Goal: Task Accomplishment & Management: Complete application form

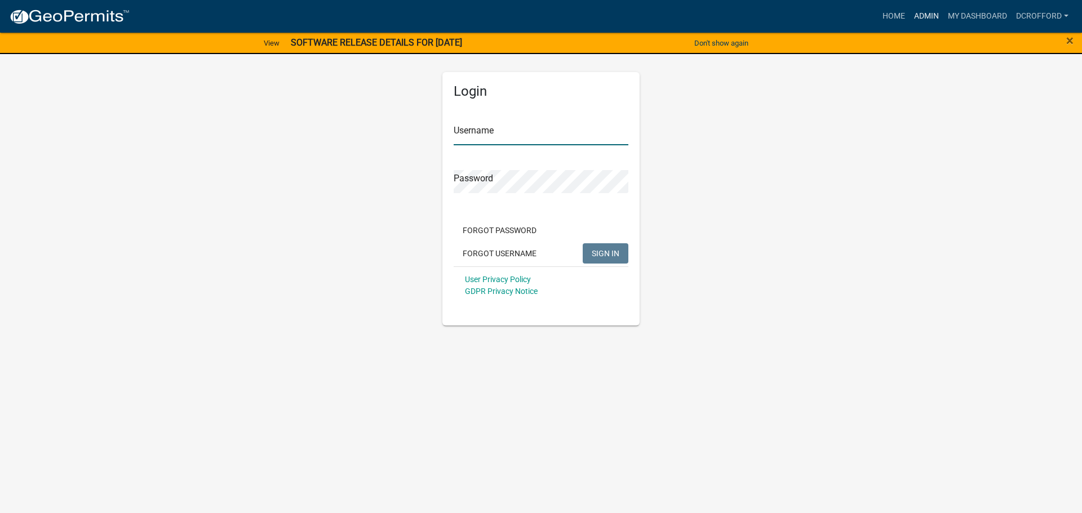
type input "dcrofford"
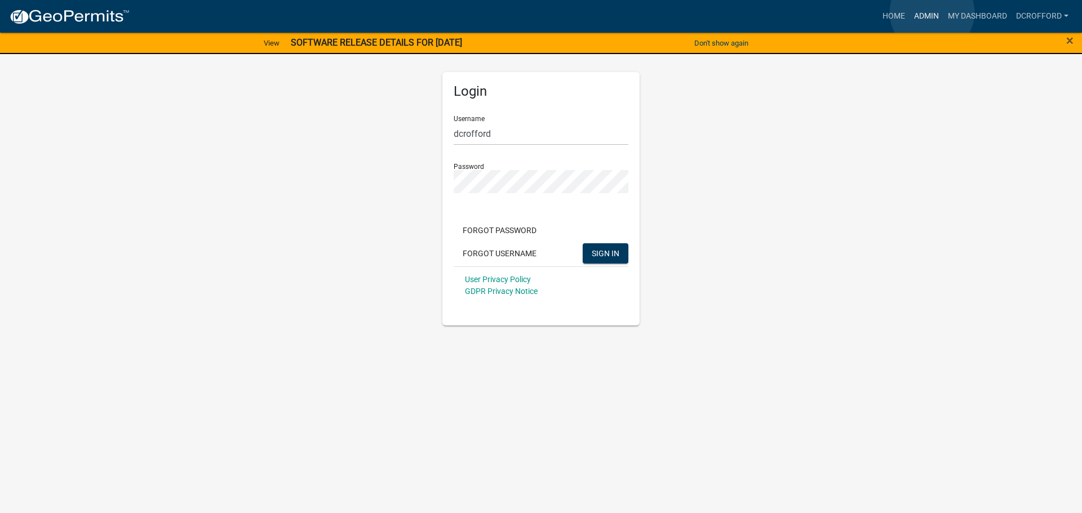
click at [932, 12] on link "Admin" at bounding box center [926, 16] width 34 height 21
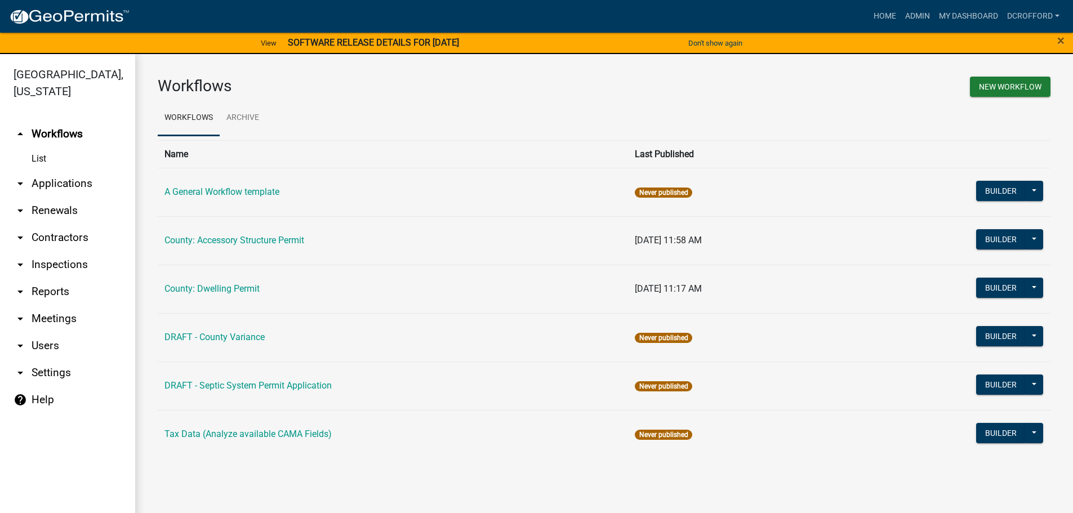
click at [84, 185] on link "arrow_drop_down Applications" at bounding box center [67, 183] width 135 height 27
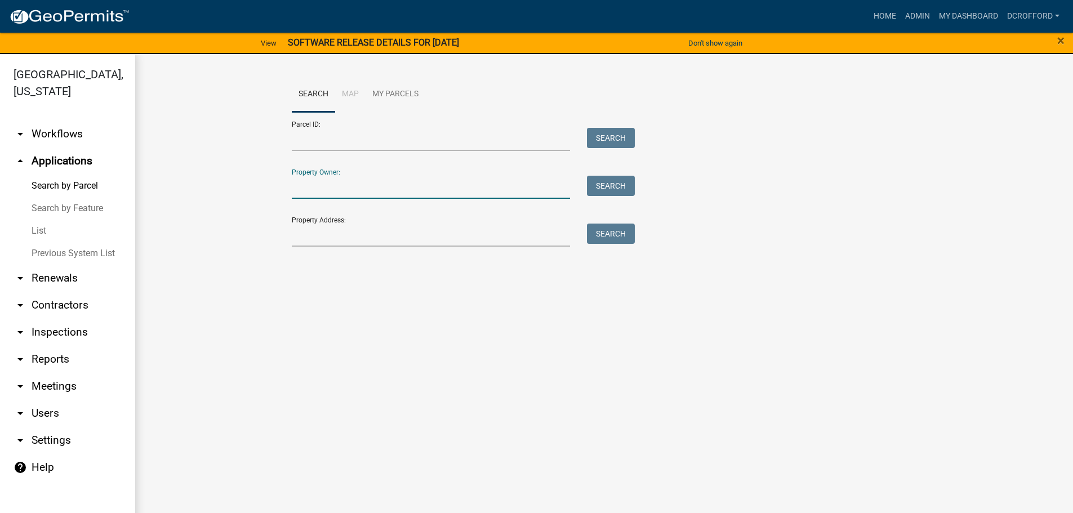
click at [349, 185] on input "Property Owner:" at bounding box center [431, 187] width 279 height 23
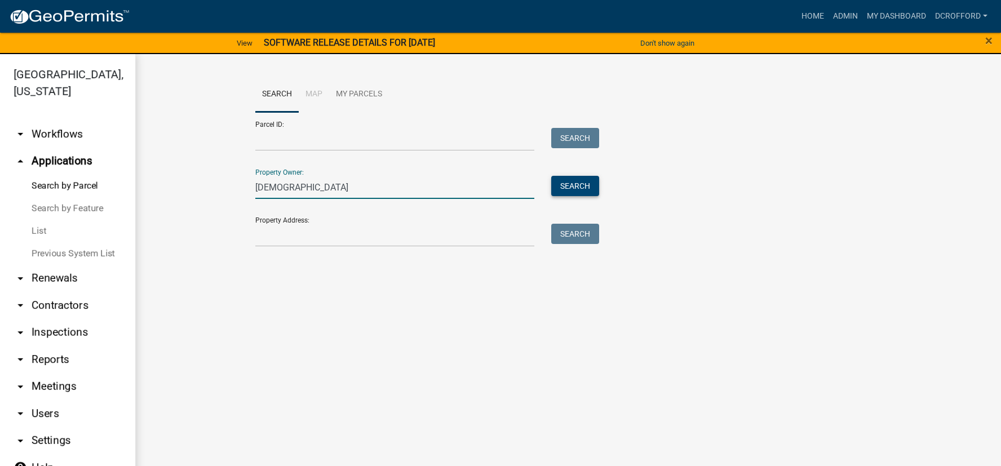
type input "[DEMOGRAPHIC_DATA]"
click at [556, 188] on button "Search" at bounding box center [575, 186] width 48 height 20
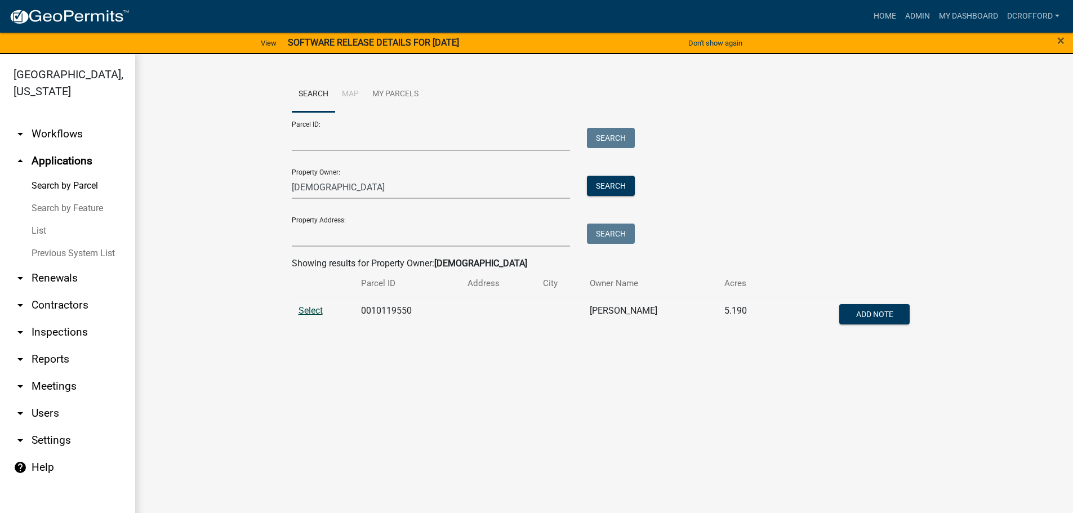
click at [319, 308] on span "Select" at bounding box center [311, 310] width 24 height 11
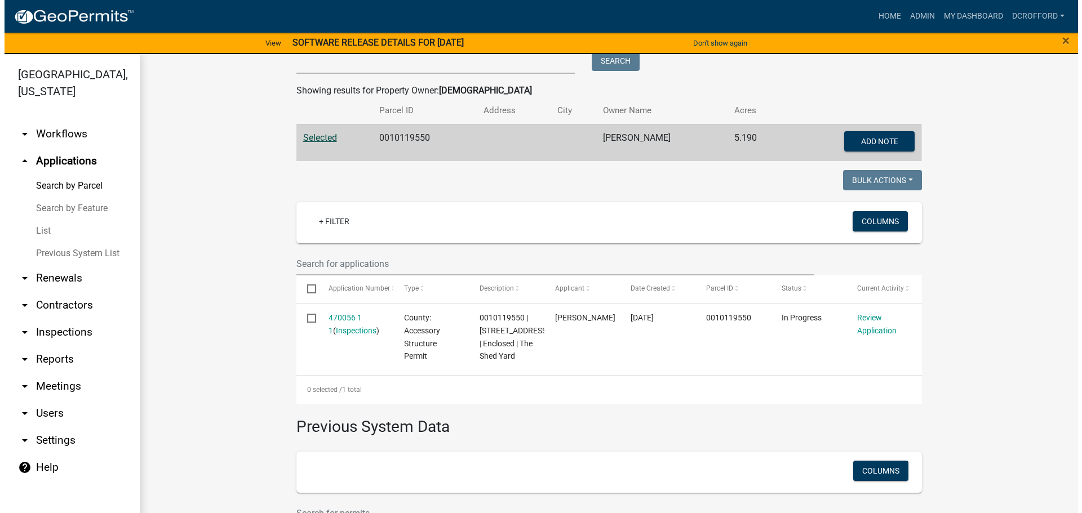
scroll to position [282, 0]
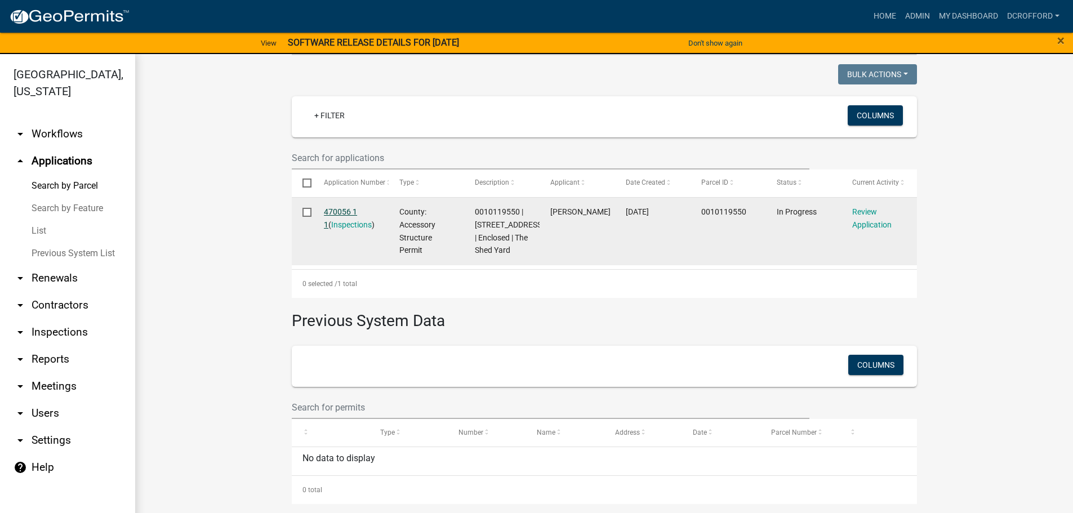
click at [331, 208] on link "470056 1 1" at bounding box center [340, 218] width 33 height 22
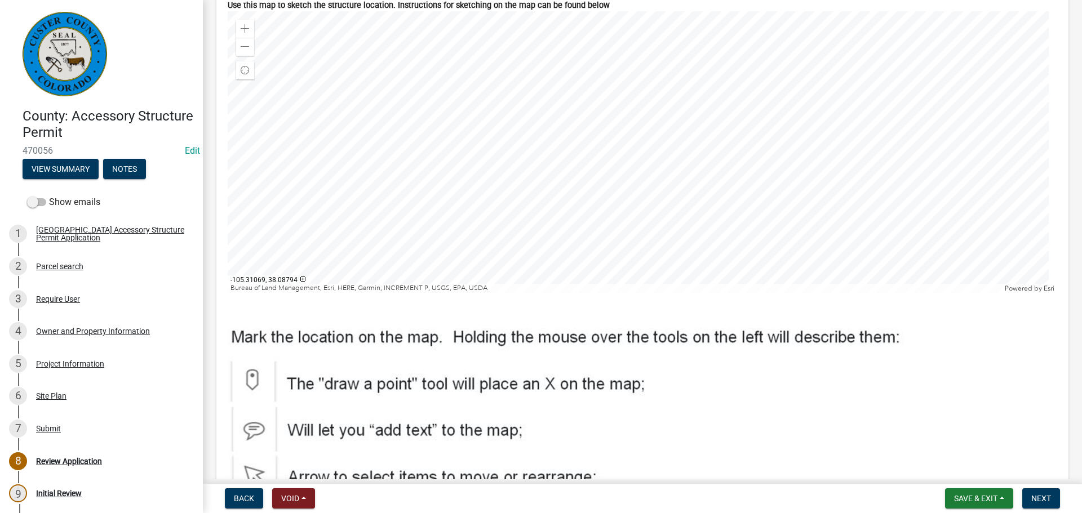
scroll to position [4057, 0]
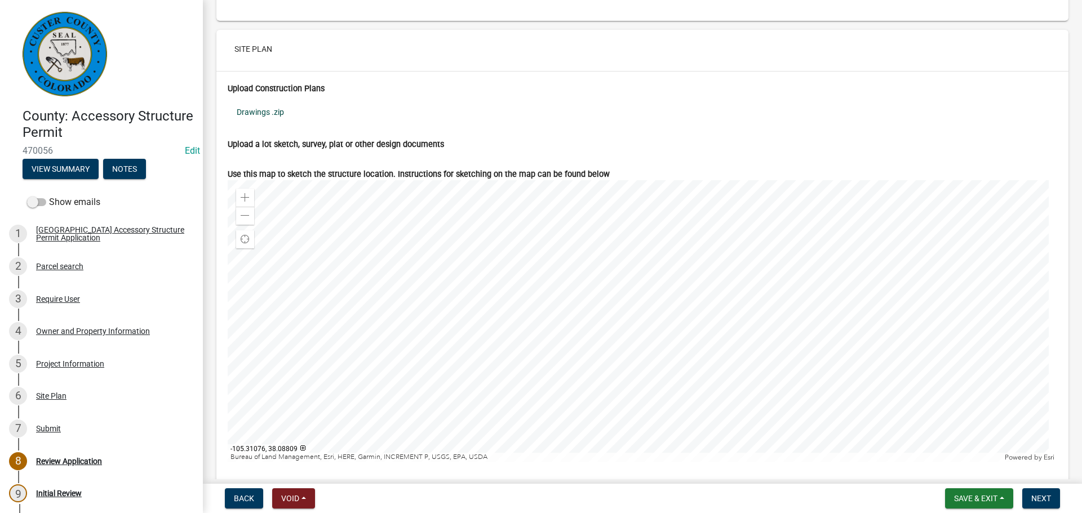
click at [264, 123] on link "Drawings .zip" at bounding box center [642, 112] width 829 height 26
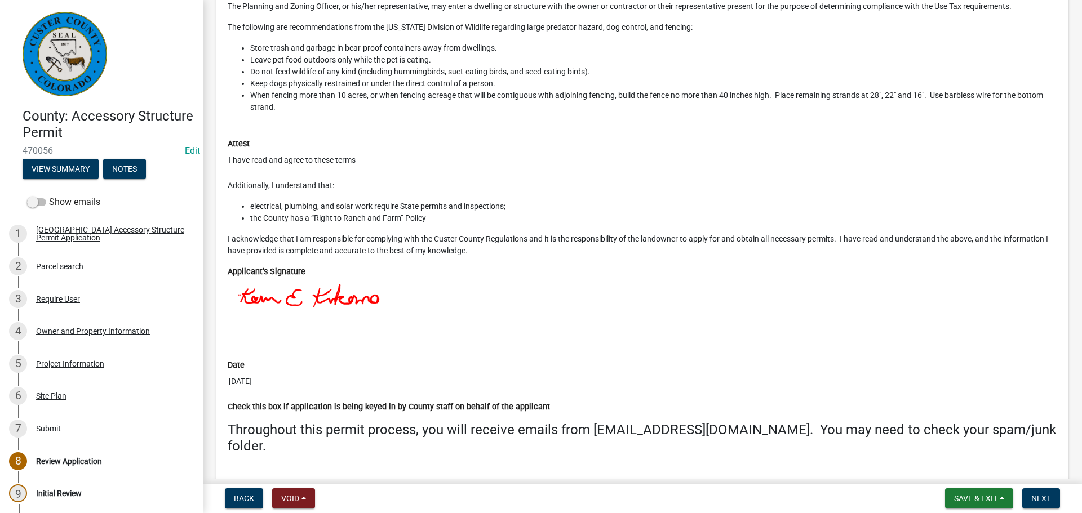
scroll to position [5005, 0]
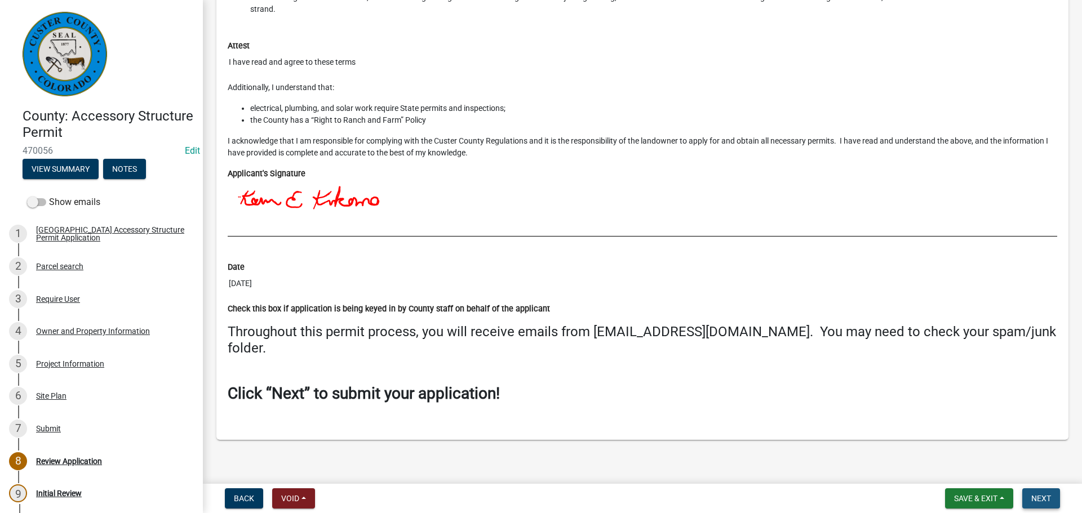
click at [1037, 500] on span "Next" at bounding box center [1041, 498] width 20 height 9
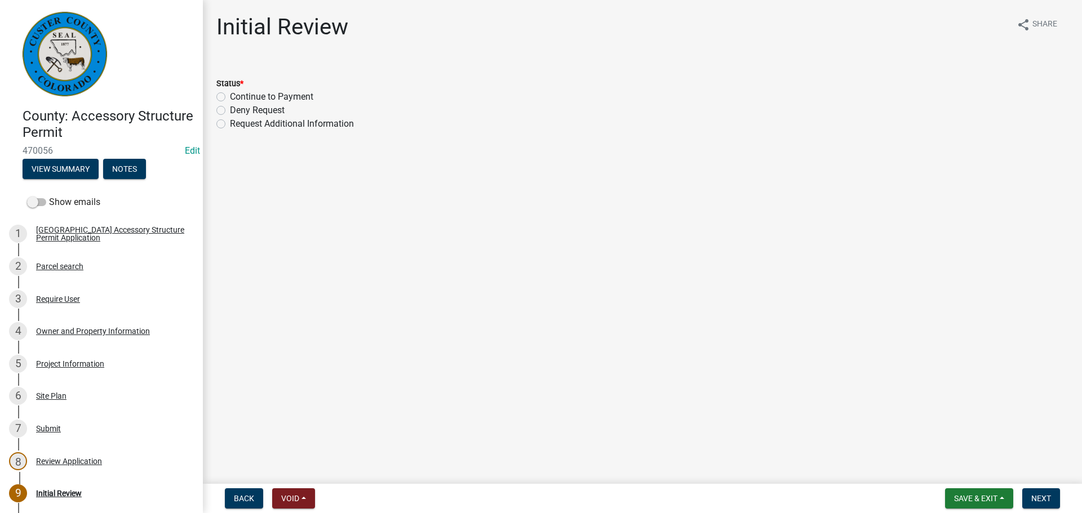
click at [230, 97] on label "Continue to Payment" at bounding box center [271, 97] width 83 height 14
click at [230, 97] on input "Continue to Payment" at bounding box center [233, 93] width 7 height 7
radio input "true"
click at [1045, 503] on span "Next" at bounding box center [1041, 498] width 20 height 9
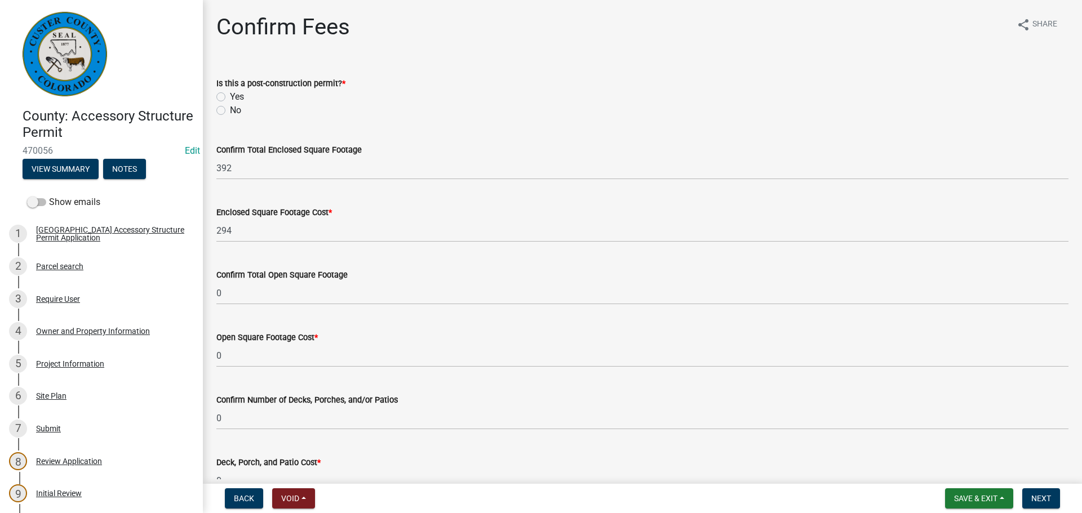
click at [230, 93] on label "Yes" at bounding box center [237, 97] width 14 height 14
click at [230, 93] on input "Yes" at bounding box center [233, 93] width 7 height 7
radio input "true"
click at [230, 112] on label "No" at bounding box center [235, 111] width 11 height 14
click at [230, 111] on input "No" at bounding box center [233, 107] width 7 height 7
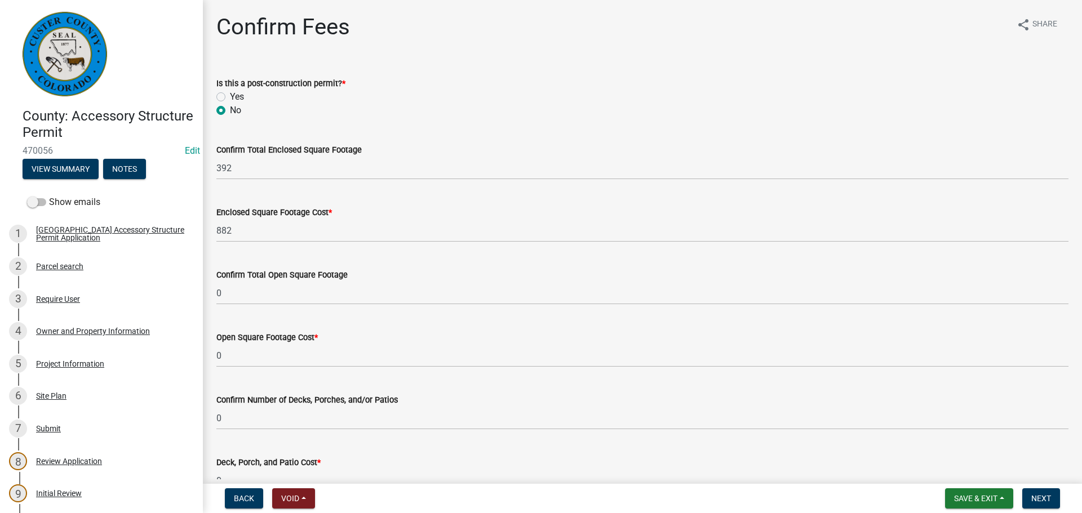
radio input "true"
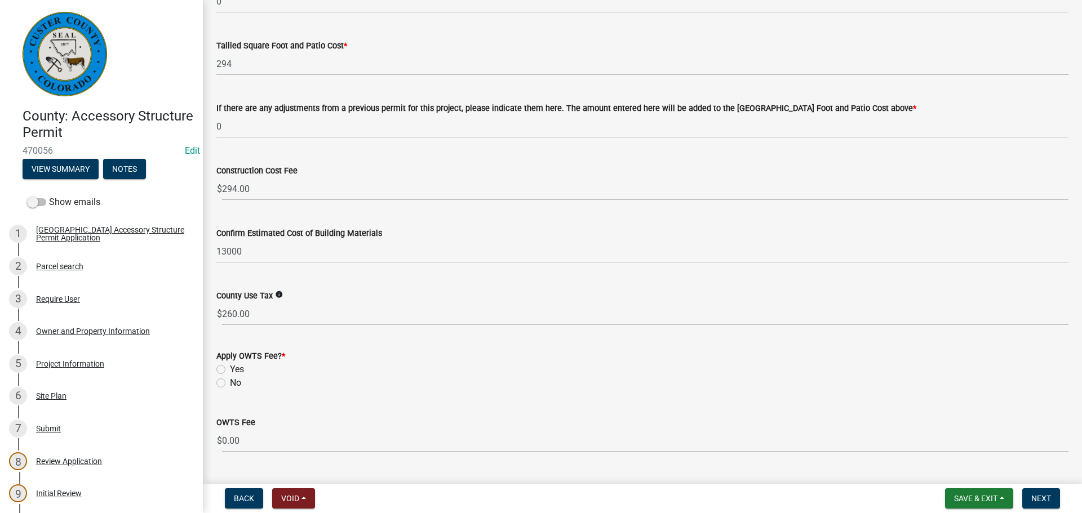
scroll to position [507, 0]
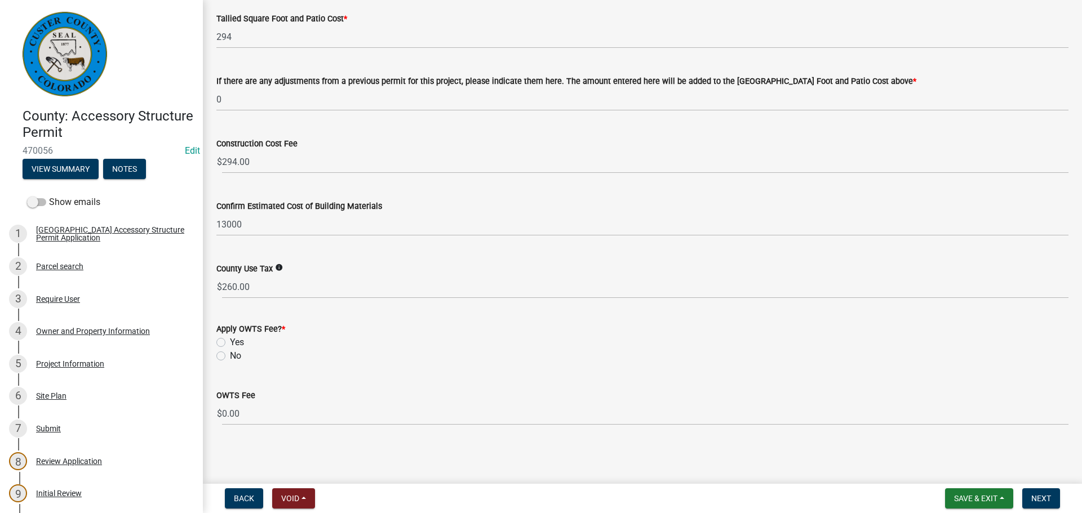
click at [230, 356] on label "No" at bounding box center [235, 356] width 11 height 14
click at [230, 356] on input "No" at bounding box center [233, 352] width 7 height 7
radio input "true"
click at [1030, 498] on button "Next" at bounding box center [1041, 499] width 38 height 20
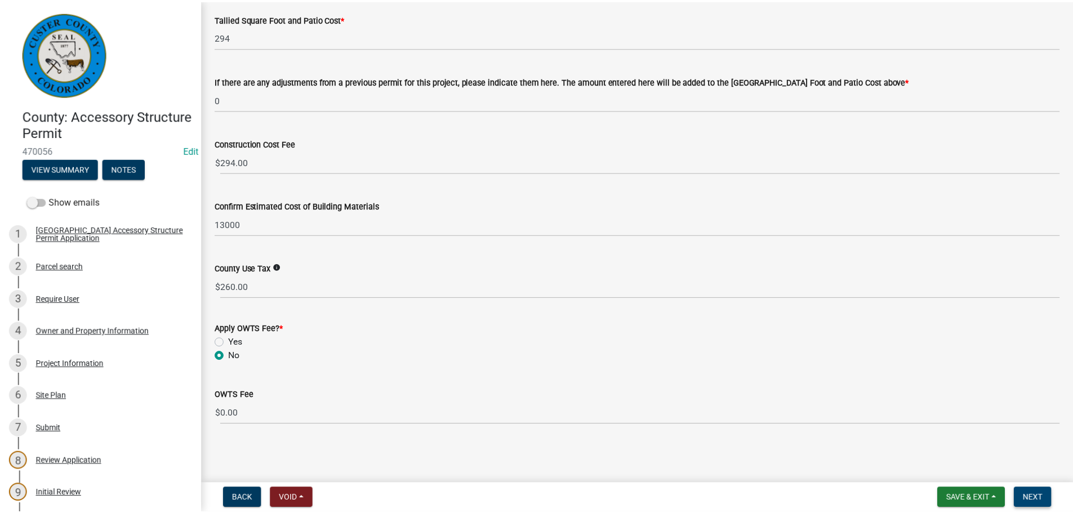
scroll to position [0, 0]
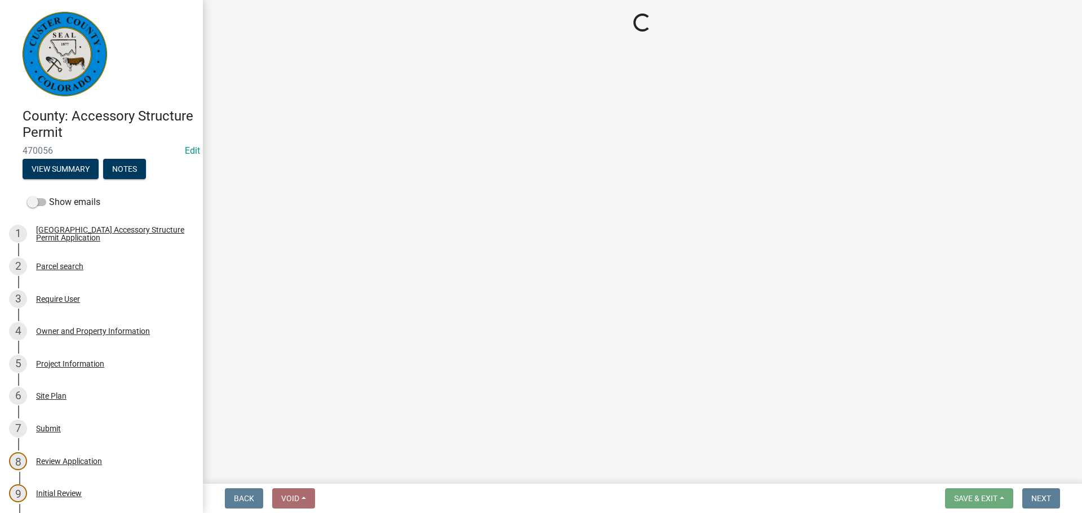
select select "3: 3"
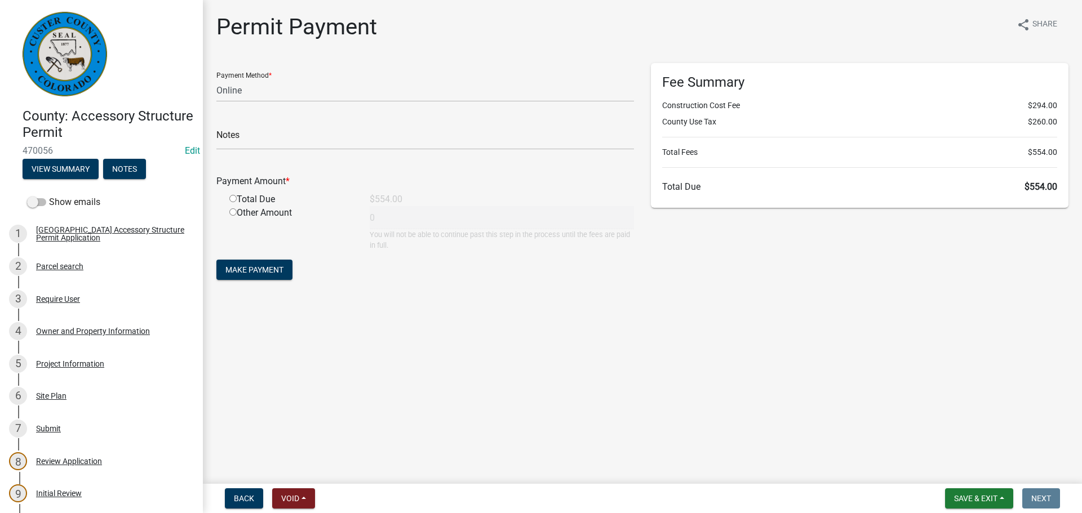
click at [394, 362] on main "Permit Payment share Share Payment Method * Credit Card POS Check Cash Online N…" at bounding box center [642, 240] width 879 height 480
click at [972, 498] on span "Save & Exit" at bounding box center [975, 498] width 43 height 9
click at [973, 473] on button "Save & Exit" at bounding box center [968, 469] width 90 height 27
